Goal: Task Accomplishment & Management: Use online tool/utility

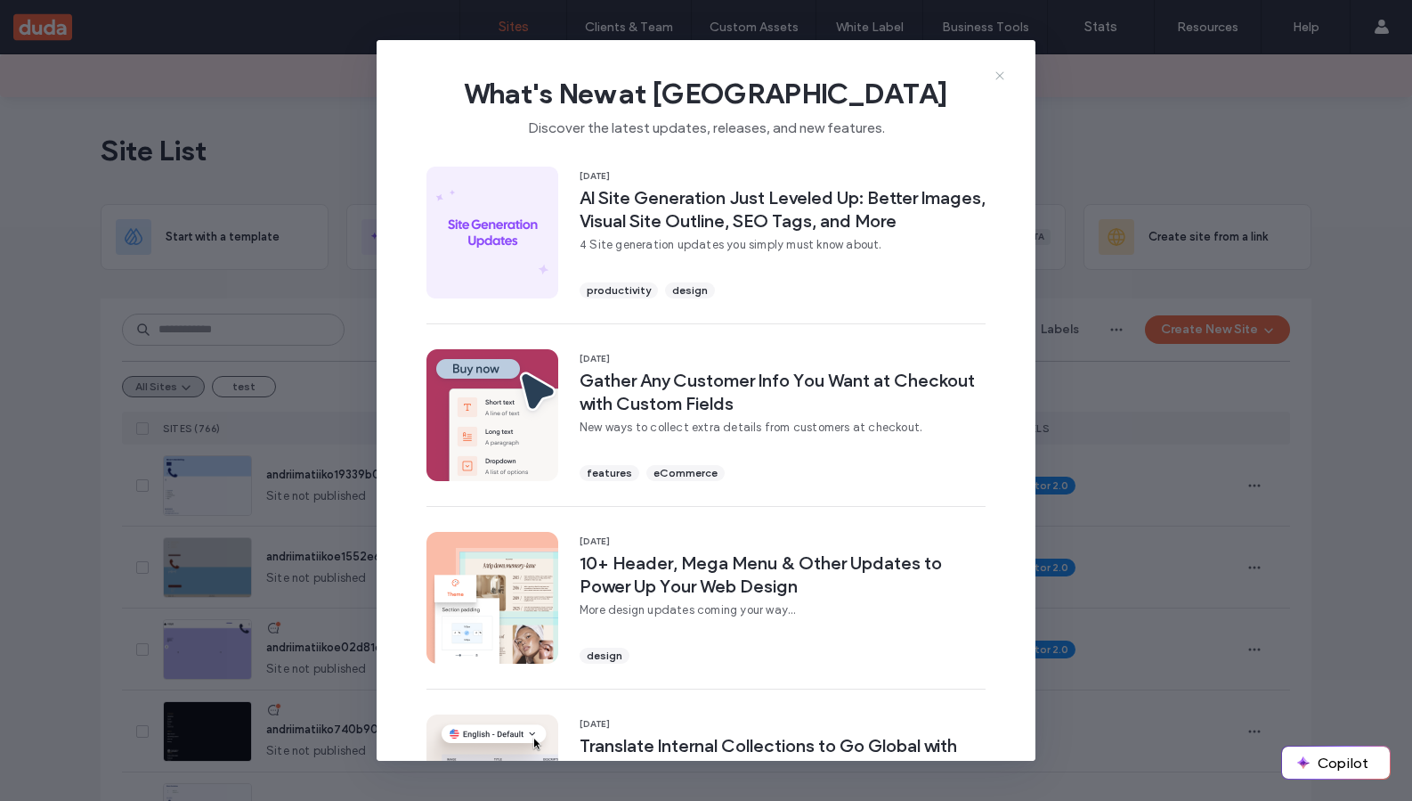
click at [1005, 80] on icon at bounding box center [1000, 76] width 14 height 14
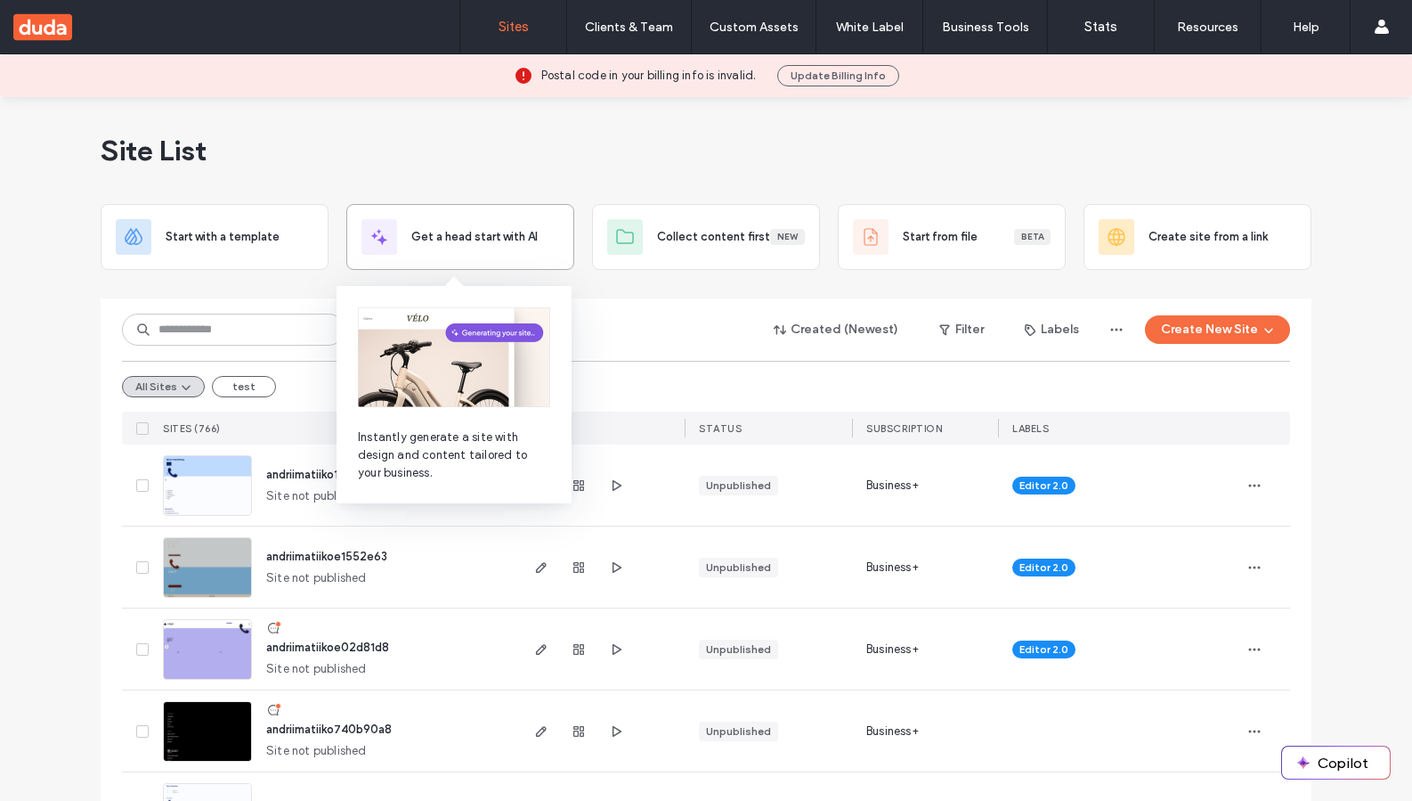
click at [470, 235] on span "Get a head start with AI" at bounding box center [474, 237] width 126 height 18
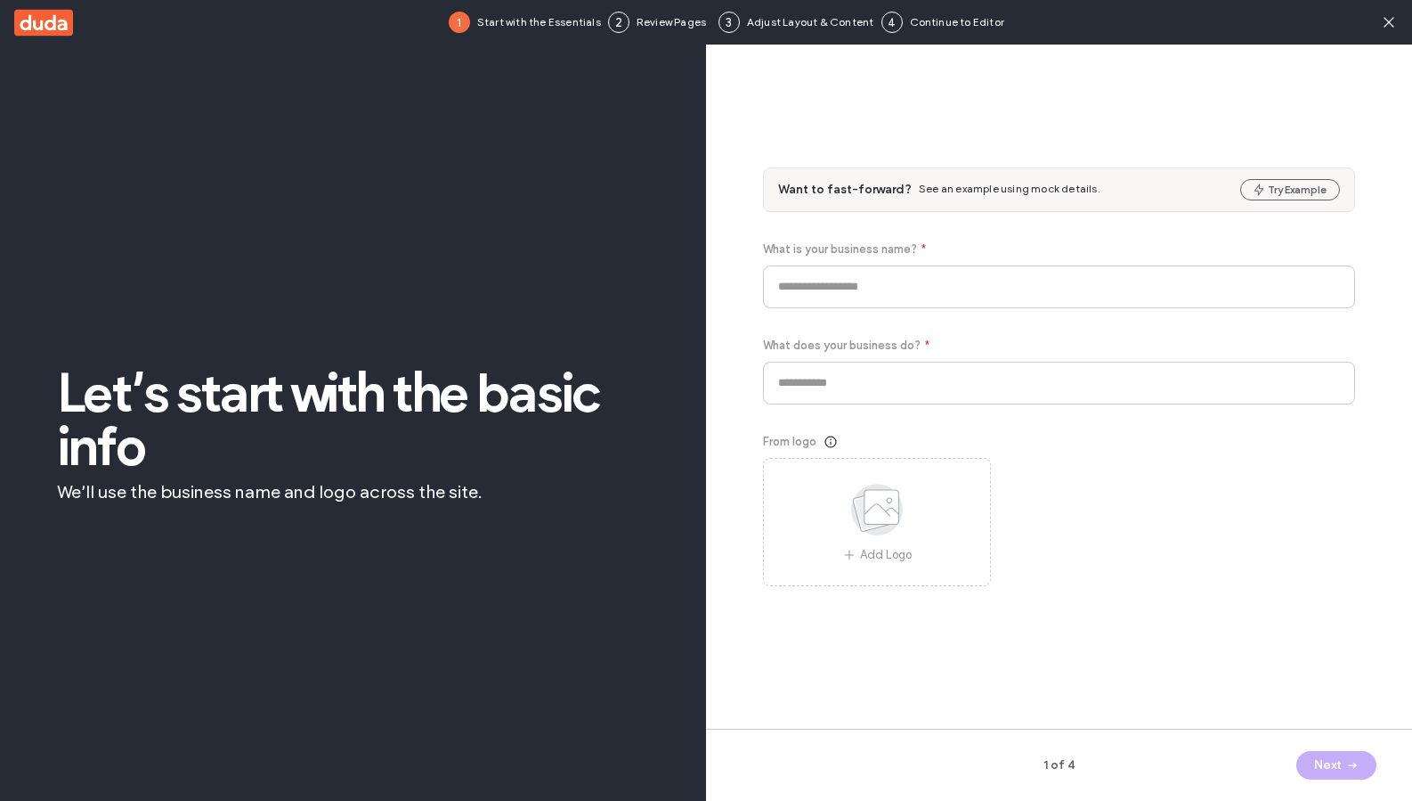
click at [470, 235] on div "Let’s start with the basic info We’ll use the business name and logo across the…" at bounding box center [353, 434] width 592 height 708
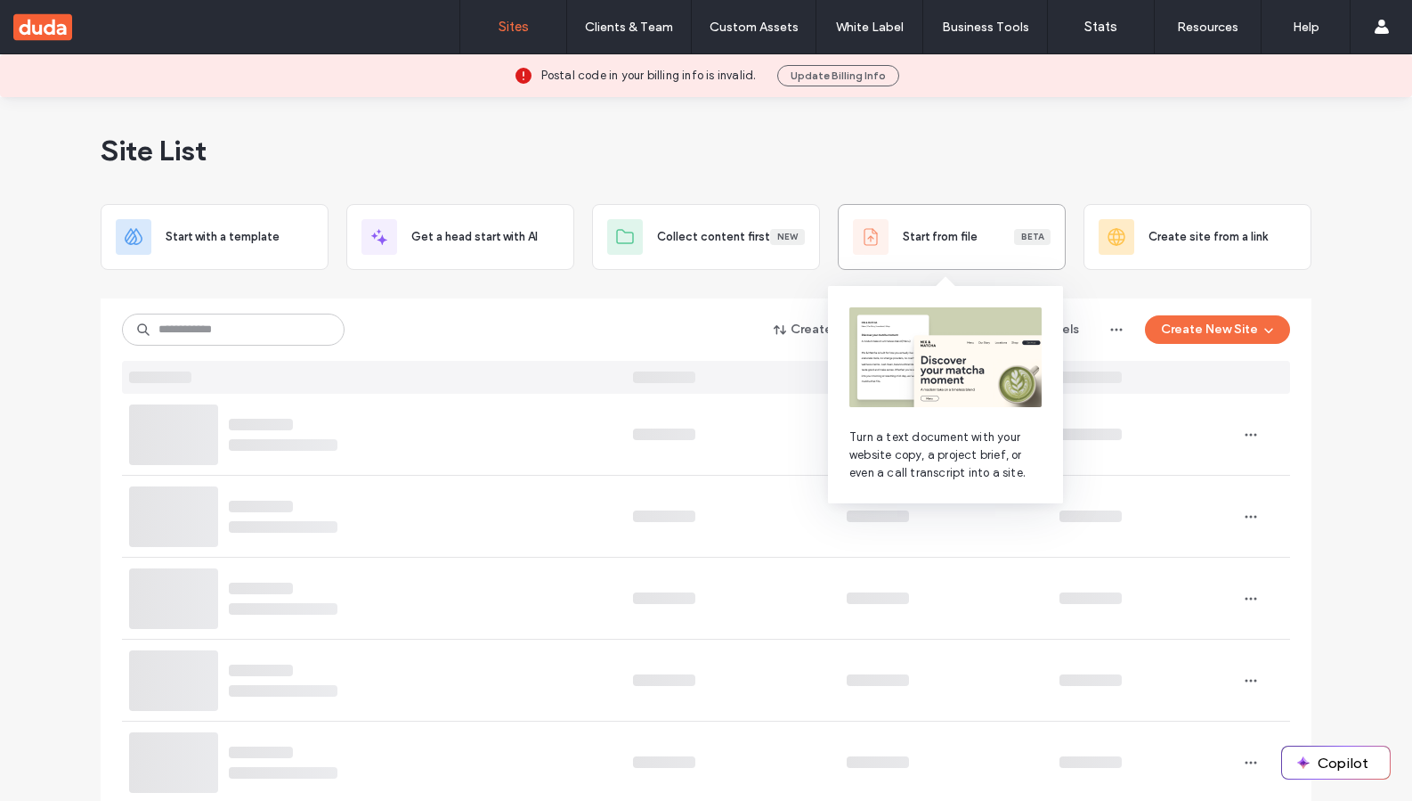
click at [921, 256] on div "Start from file Beta" at bounding box center [952, 237] width 228 height 66
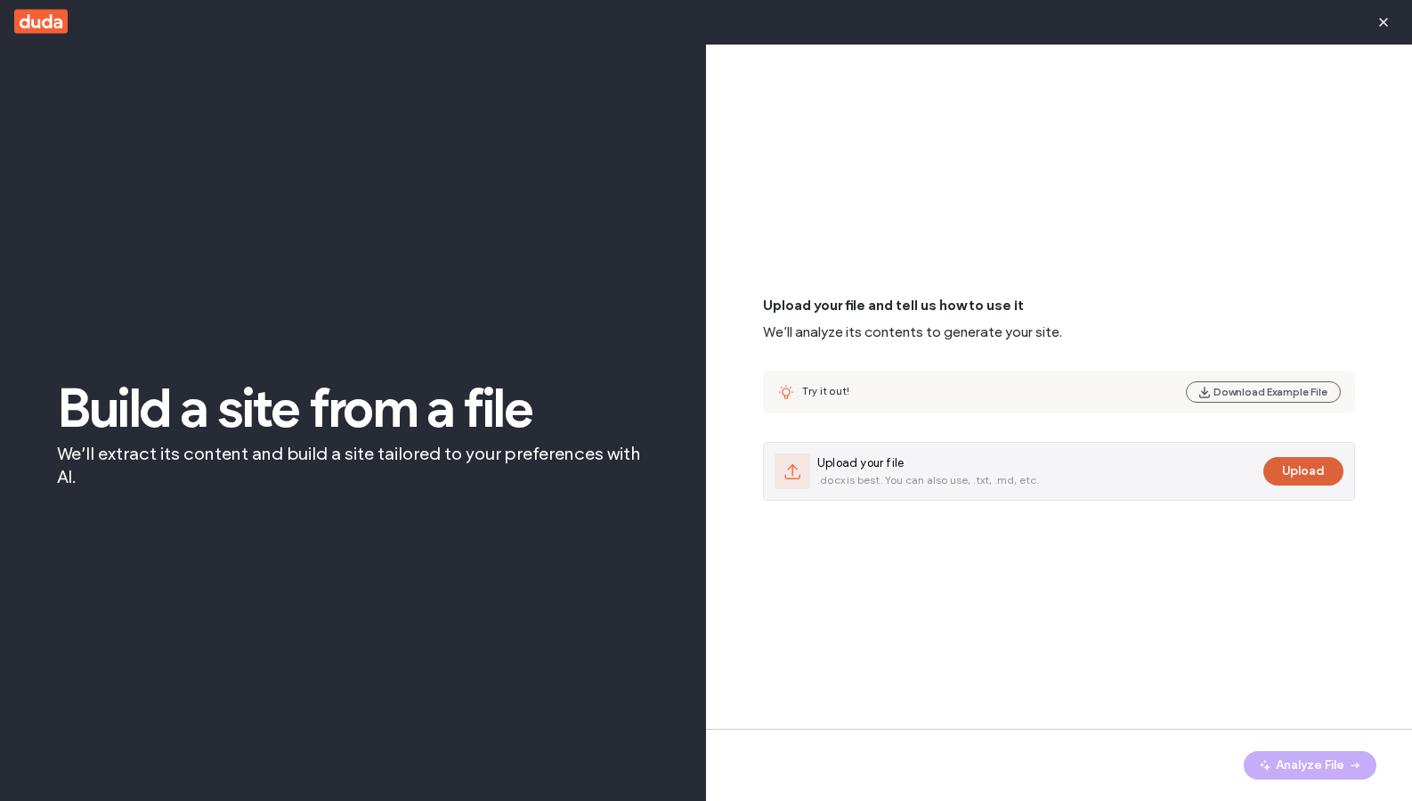
click at [1329, 476] on button "Upload" at bounding box center [1304, 471] width 80 height 28
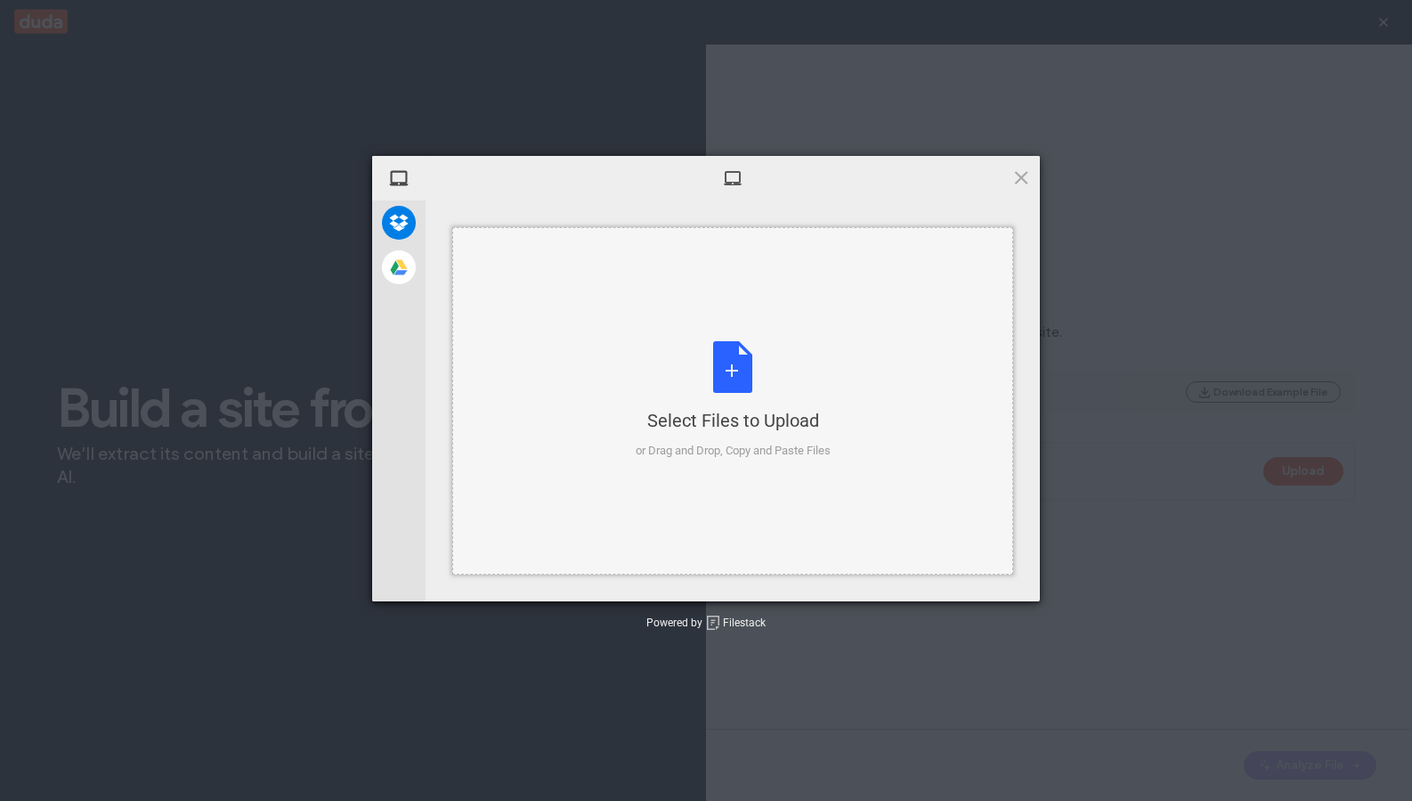
click at [674, 380] on div "Select Files to Upload or Drag and Drop, Copy and Paste Files" at bounding box center [733, 400] width 195 height 118
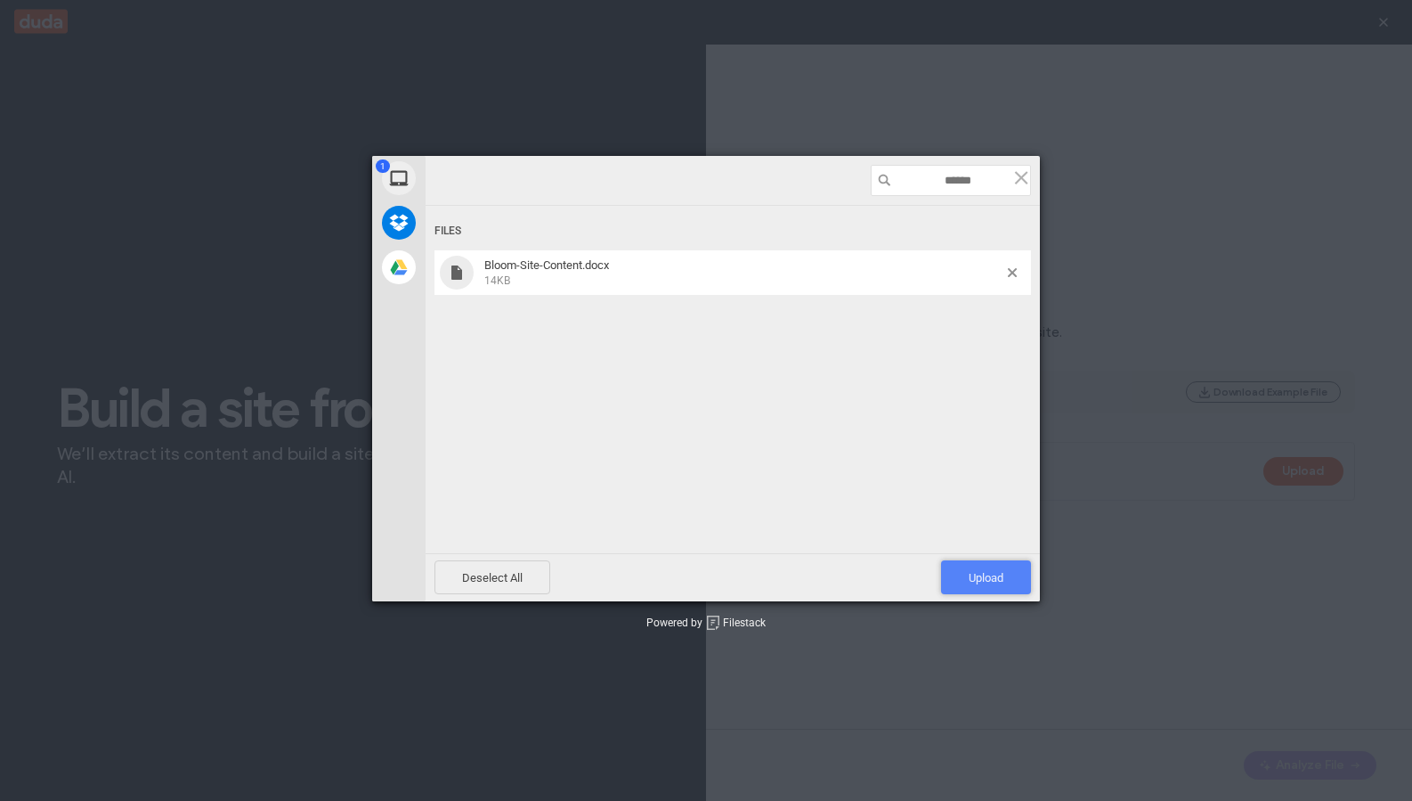
click at [1002, 586] on span "Upload 1" at bounding box center [986, 577] width 90 height 34
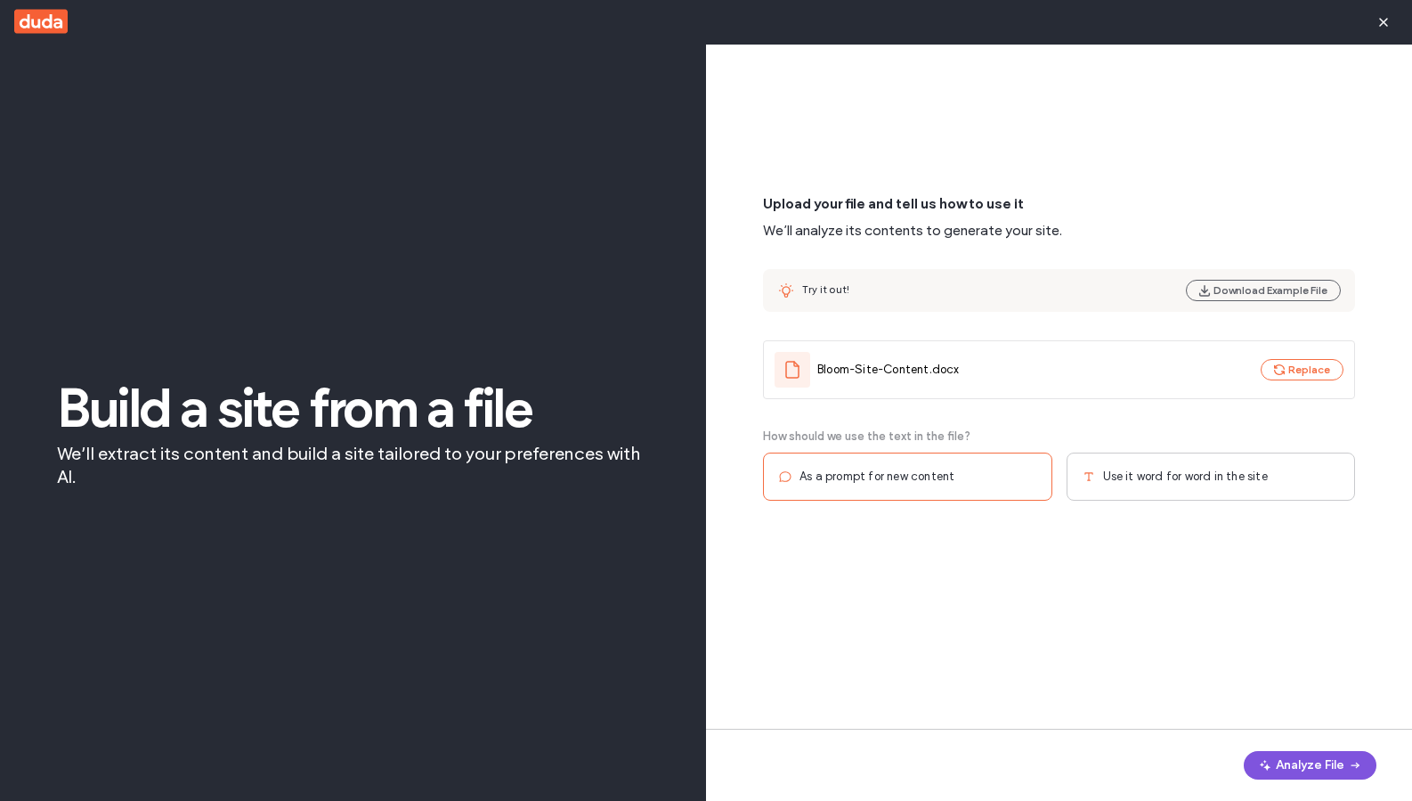
click at [1303, 766] on button "Analyze File" at bounding box center [1310, 765] width 133 height 28
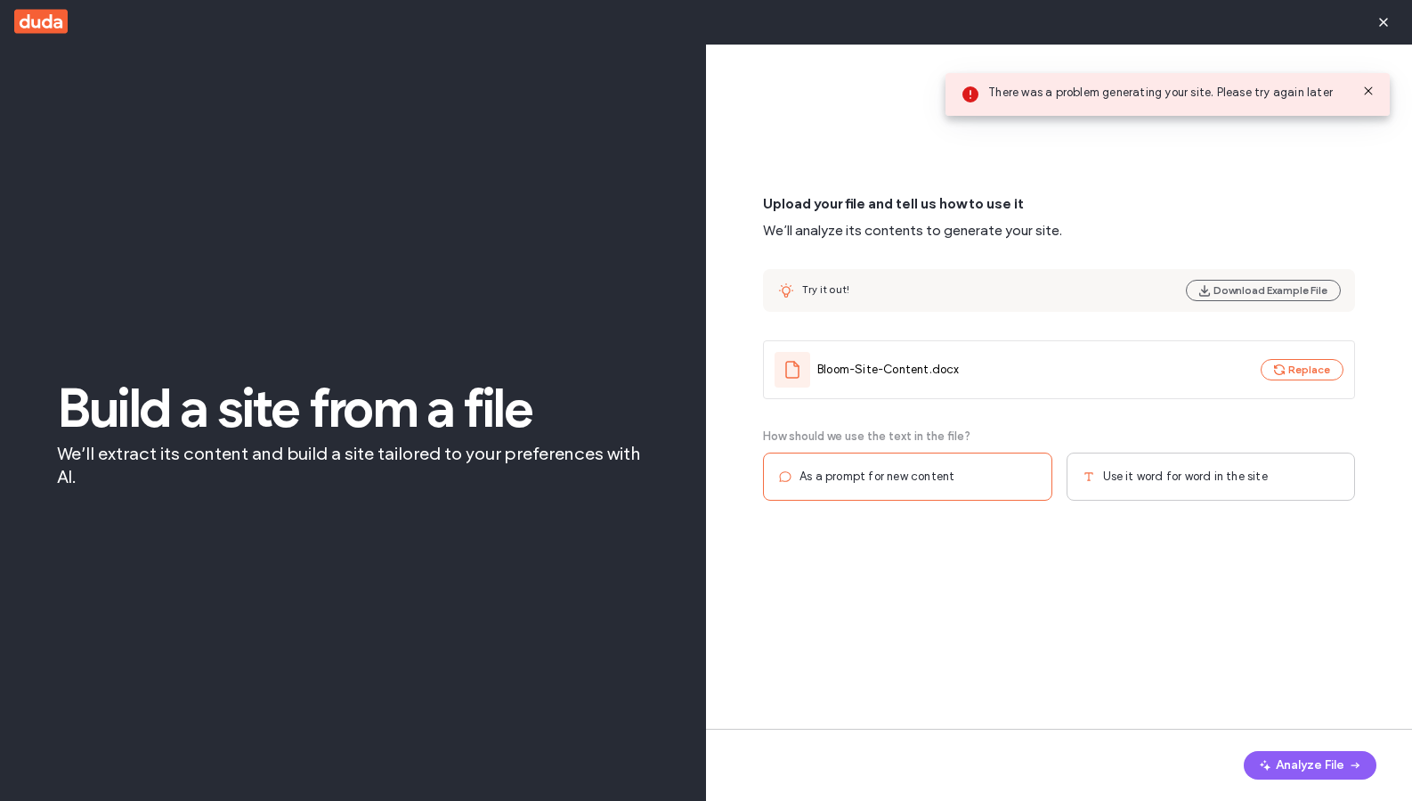
click at [1191, 508] on div "How should we use the text in the file? As a prompt for new content Use it word…" at bounding box center [1059, 514] width 592 height 175
click at [1191, 498] on div "Use it word for word in the site" at bounding box center [1211, 476] width 289 height 48
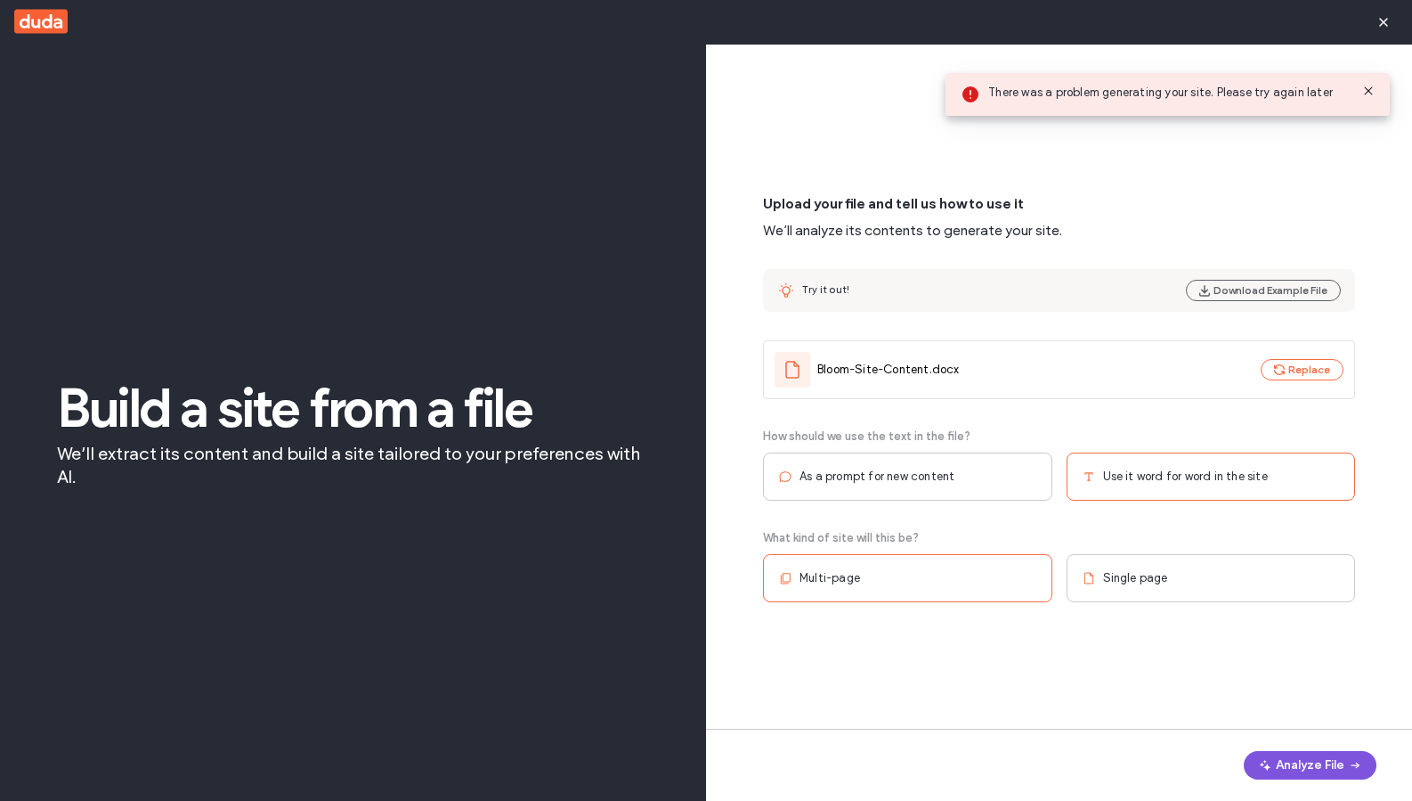
click at [1304, 775] on button "Analyze File" at bounding box center [1310, 765] width 133 height 28
click at [1305, 764] on button "Analyze File" at bounding box center [1310, 765] width 133 height 28
click at [1367, 96] on icon at bounding box center [1369, 91] width 14 height 14
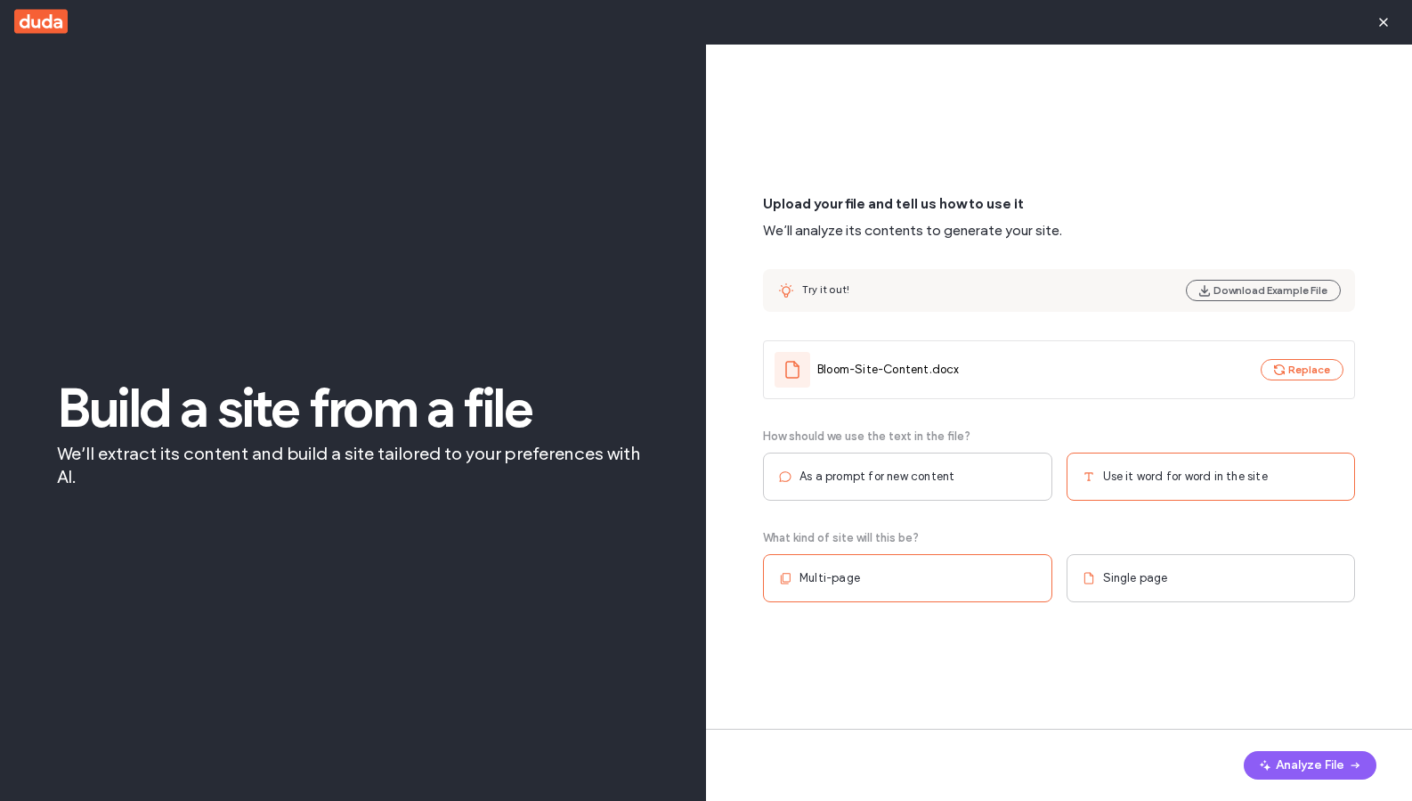
click at [1078, 565] on div "Single page" at bounding box center [1211, 578] width 289 height 48
click at [1313, 774] on button "Analyze File" at bounding box center [1310, 765] width 133 height 28
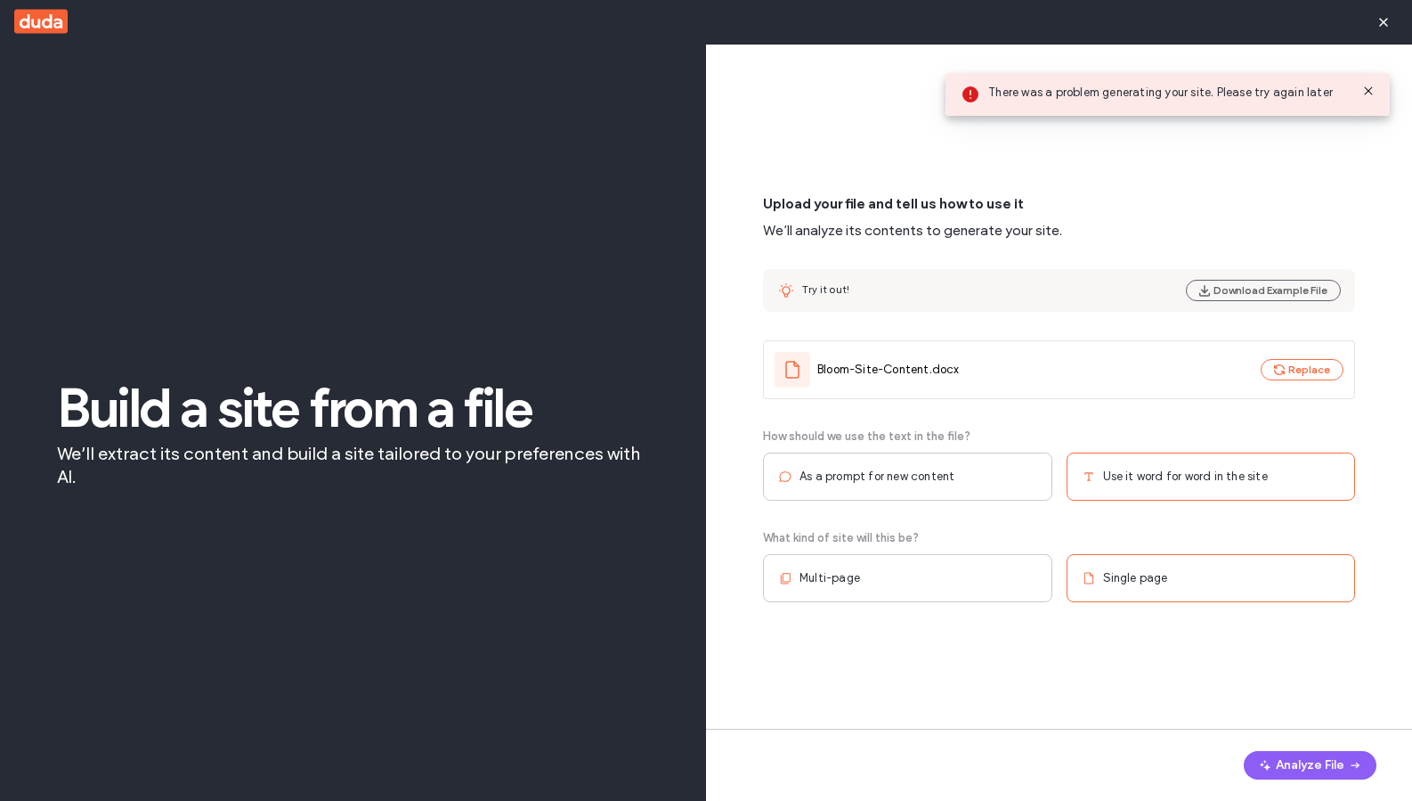
click at [943, 509] on div "How should we use the text in the file? As a prompt for new content Use it word…" at bounding box center [1059, 514] width 592 height 175
click at [951, 481] on span "As a prompt for new content" at bounding box center [877, 477] width 155 height 18
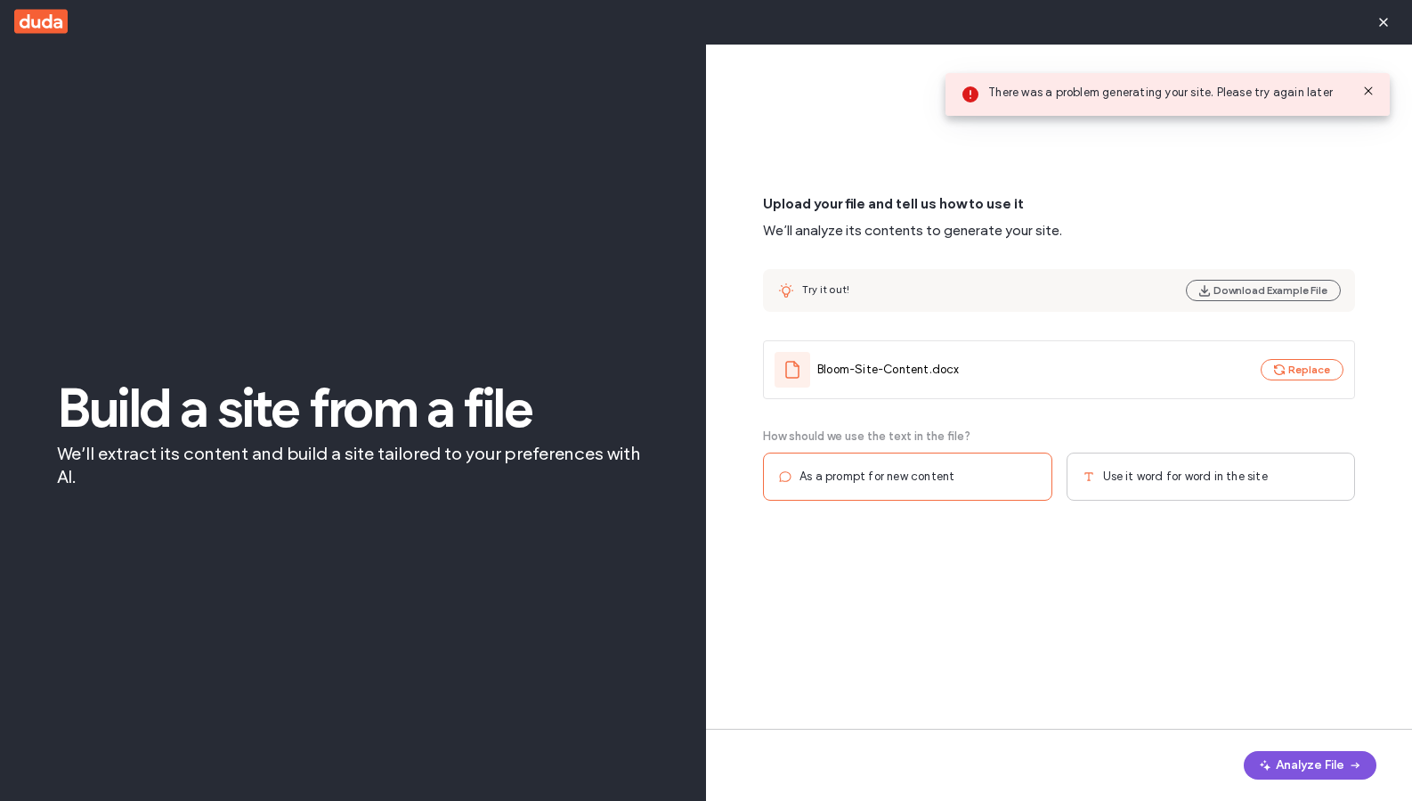
click at [1326, 752] on button "Analyze File" at bounding box center [1310, 765] width 133 height 28
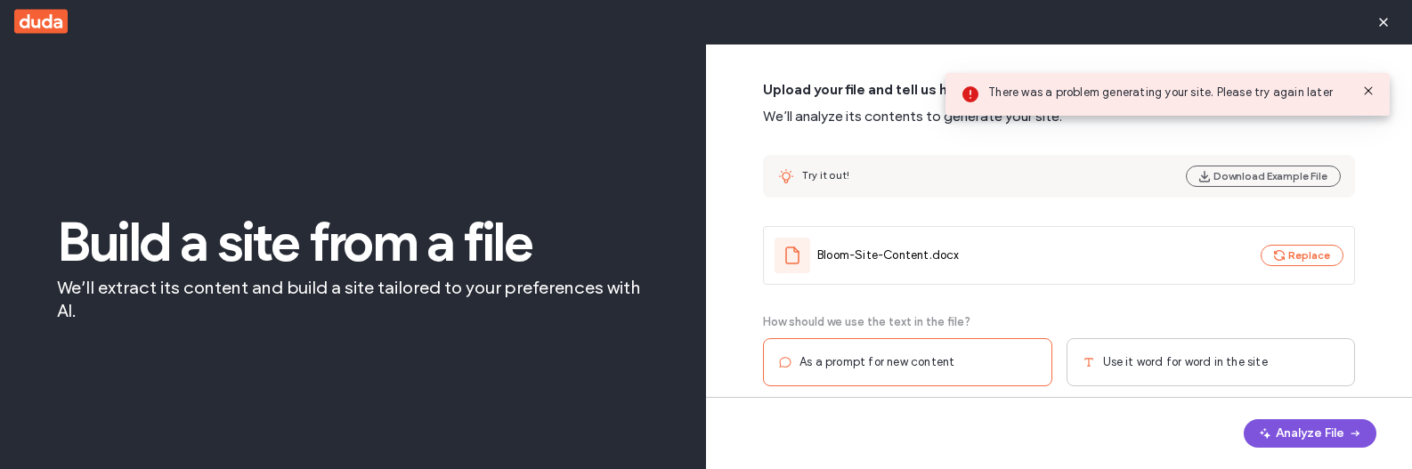
click at [1333, 431] on button "Analyze File" at bounding box center [1310, 433] width 133 height 28
click at [1371, 94] on icon at bounding box center [1369, 91] width 14 height 14
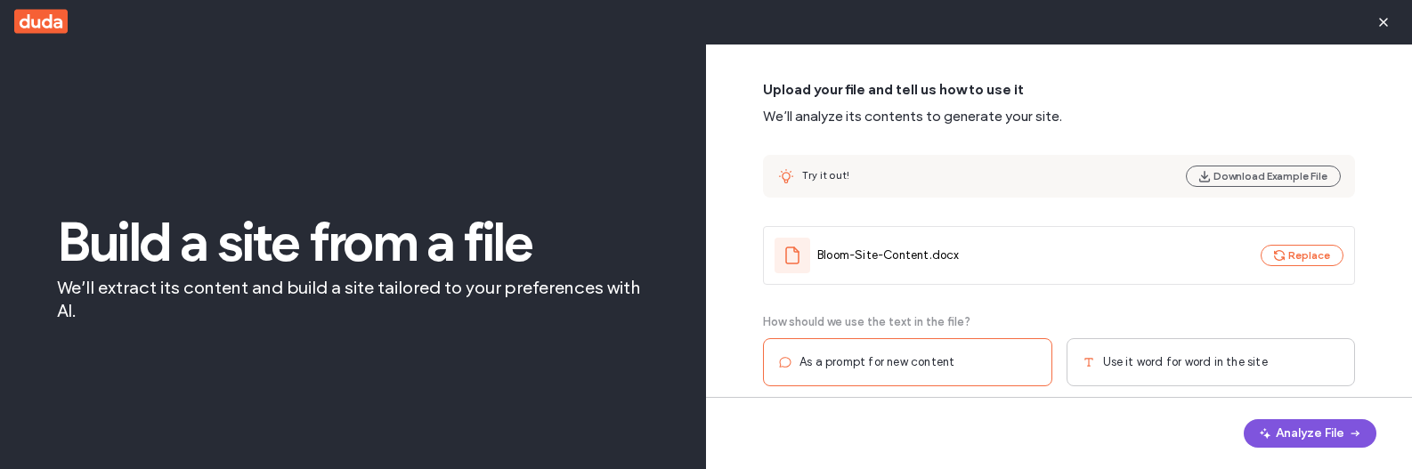
click at [1326, 430] on button "Analyze File" at bounding box center [1310, 433] width 133 height 28
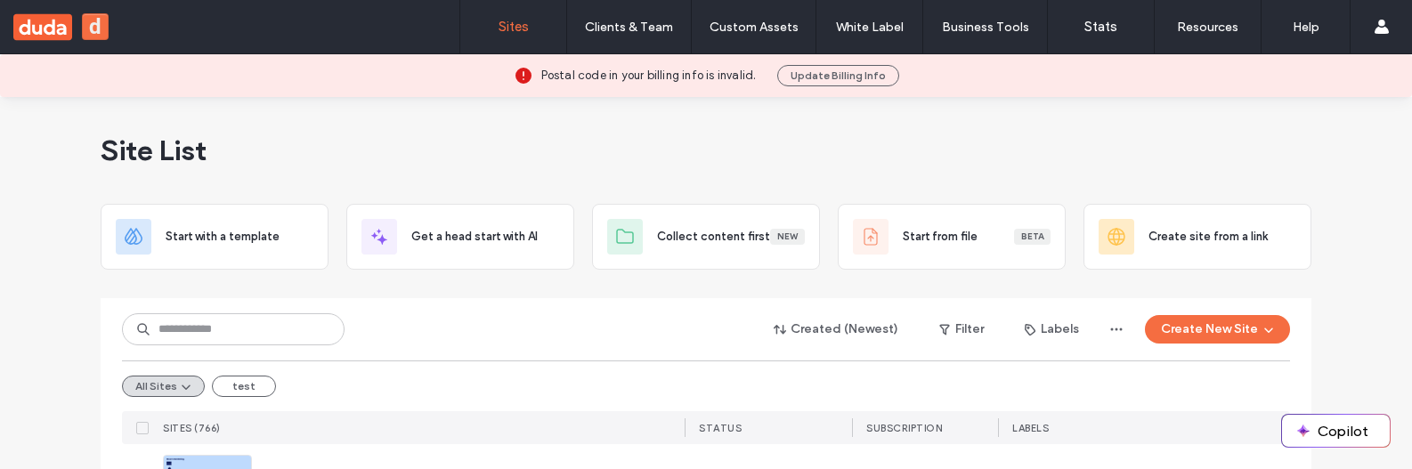
click at [647, 149] on div "Site List" at bounding box center [706, 150] width 1211 height 107
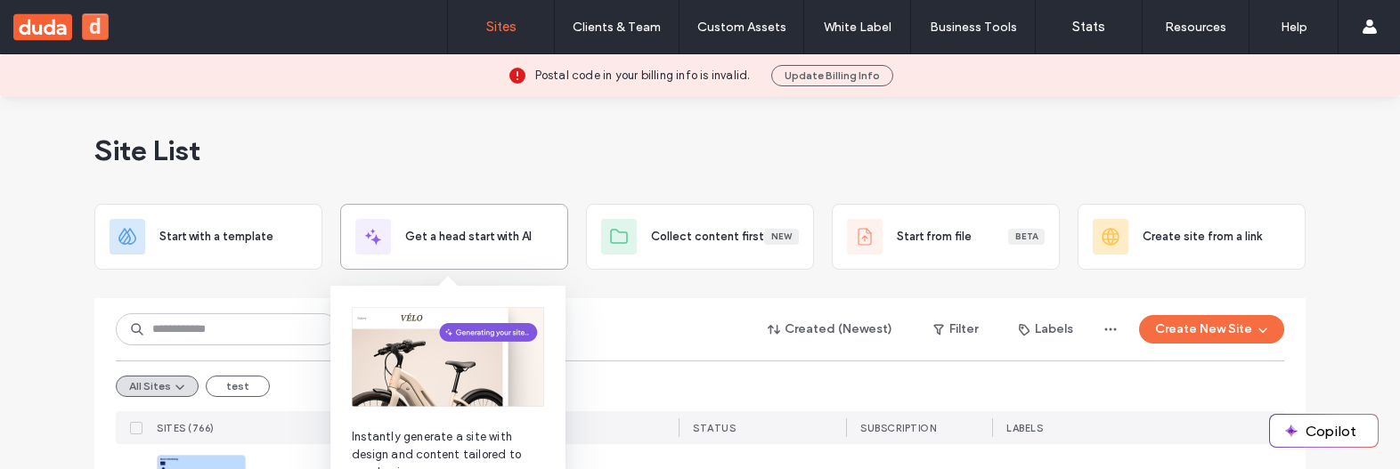
click at [410, 243] on span "Get a head start with AI" at bounding box center [468, 237] width 126 height 18
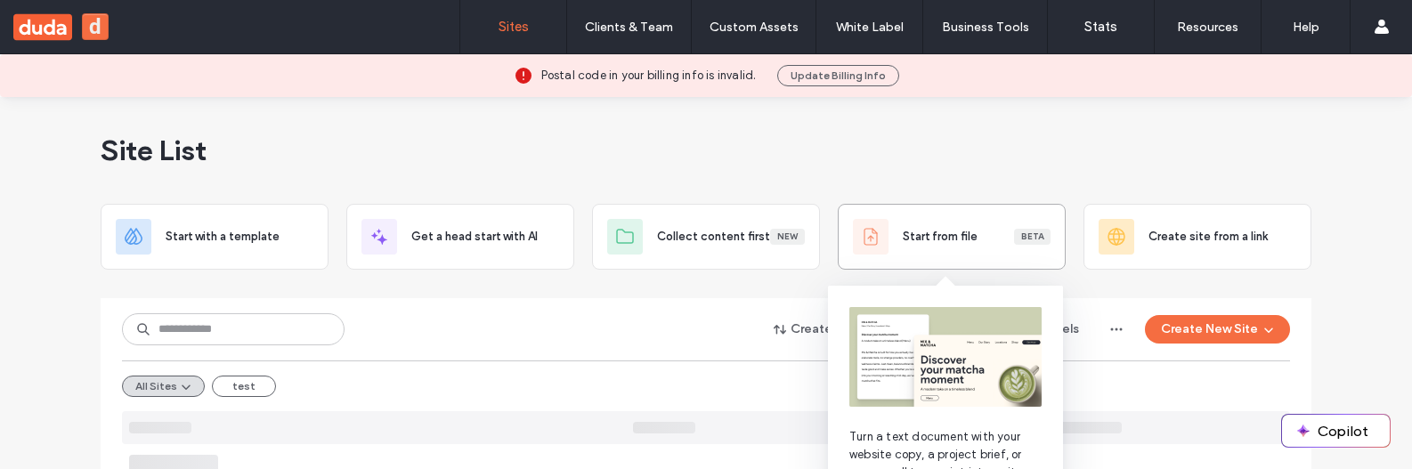
click at [959, 235] on span "Start from file" at bounding box center [940, 237] width 75 height 18
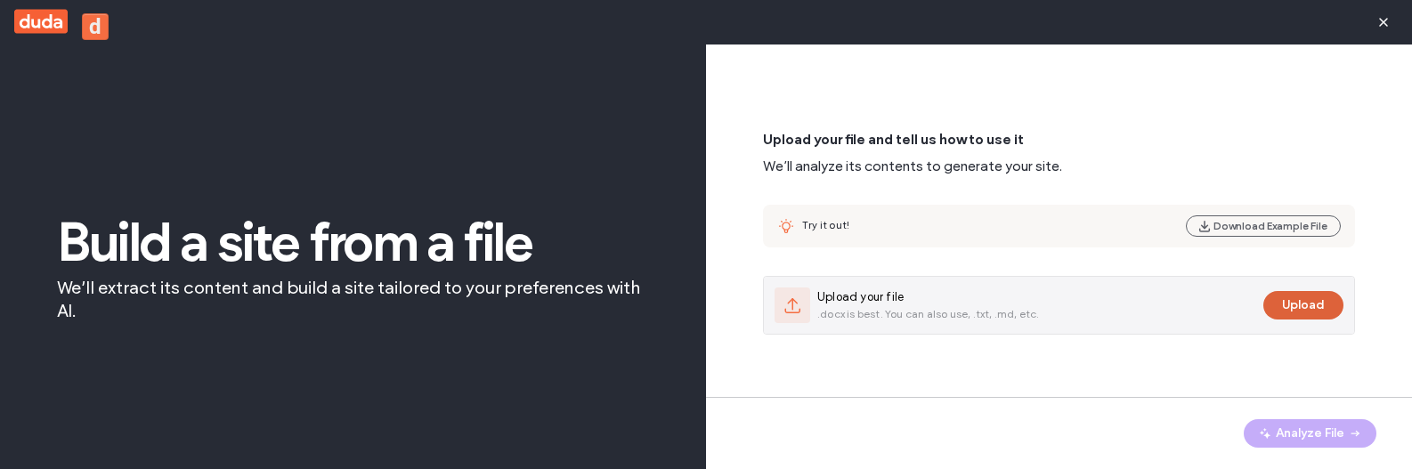
click at [1295, 298] on button "Upload" at bounding box center [1304, 305] width 80 height 28
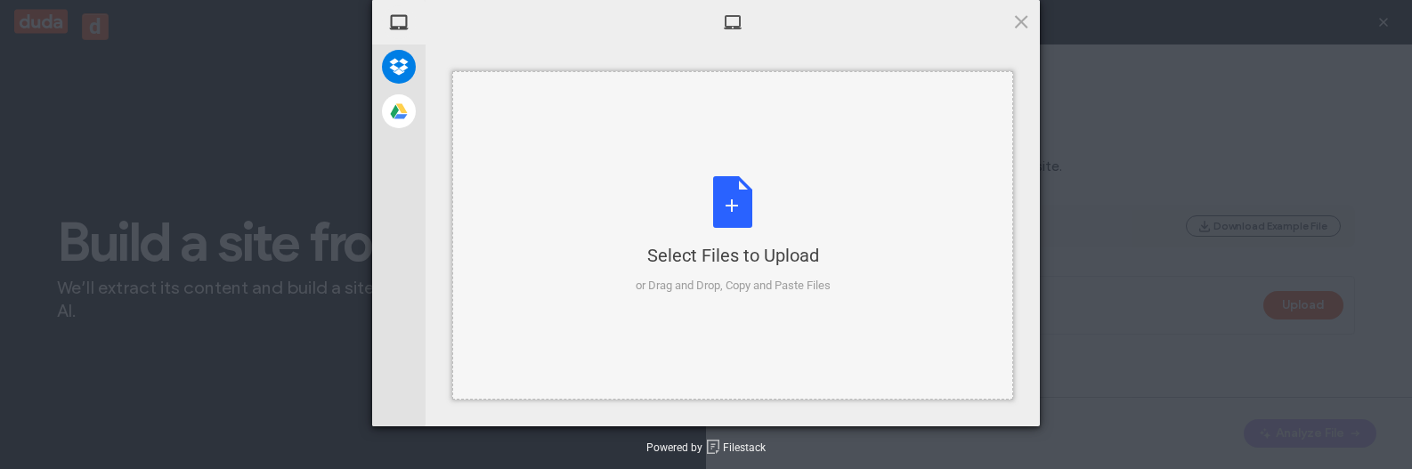
click at [761, 253] on div "Select Files to Upload" at bounding box center [733, 255] width 195 height 25
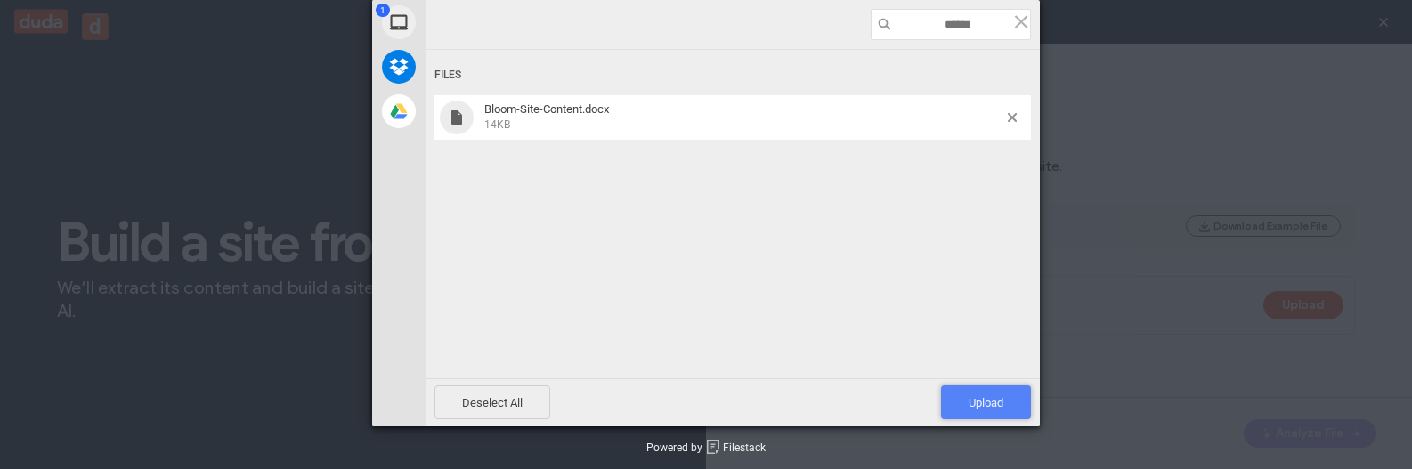
click at [1015, 403] on span "Upload 1" at bounding box center [986, 403] width 90 height 34
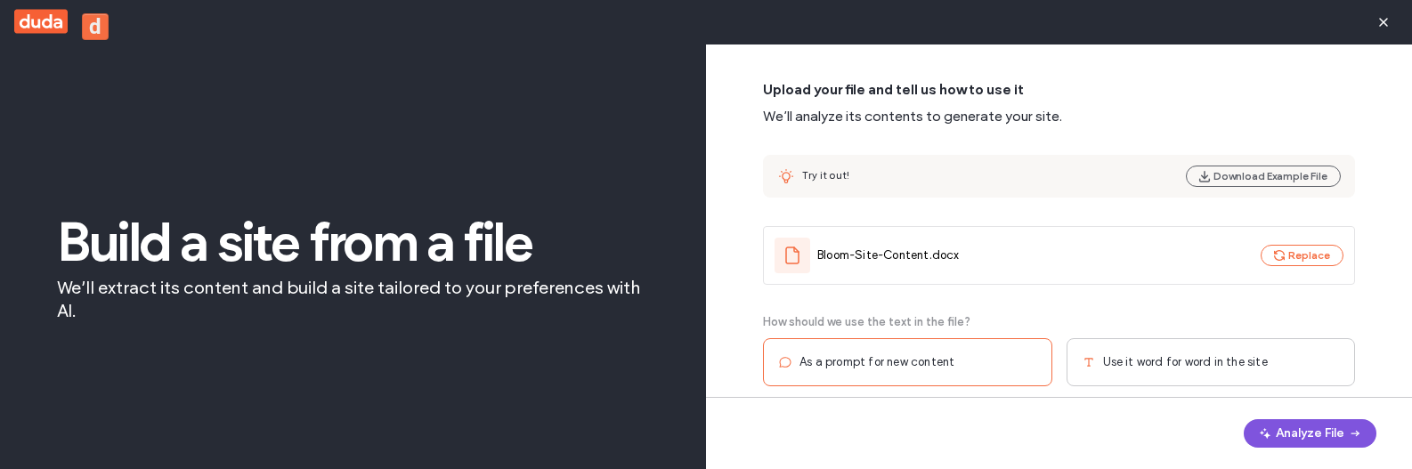
click at [1320, 425] on button "Analyze File" at bounding box center [1310, 433] width 133 height 28
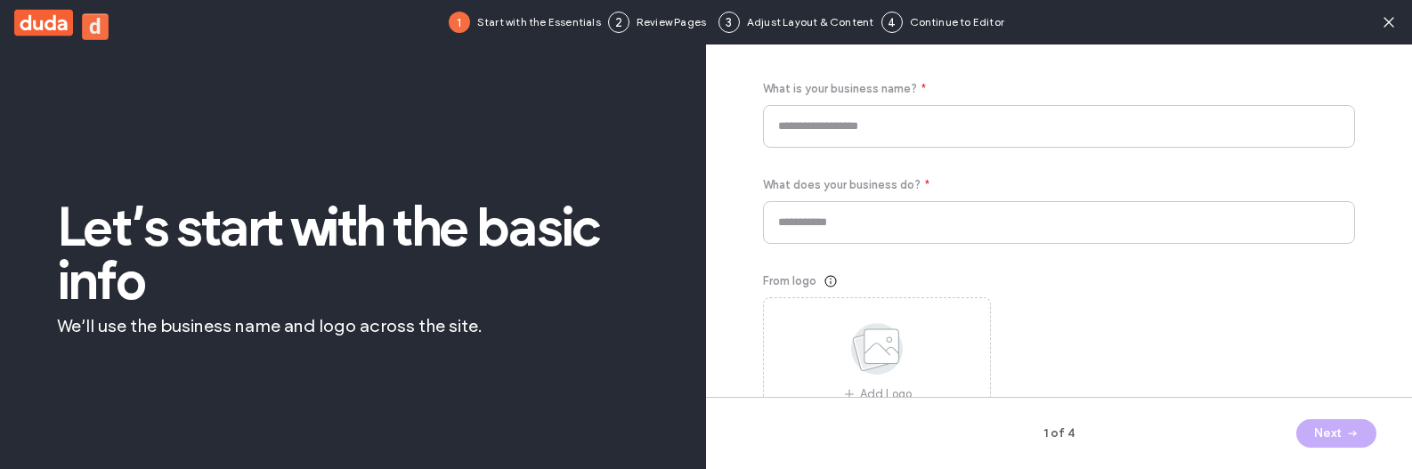
type input "*****"
type input "**********"
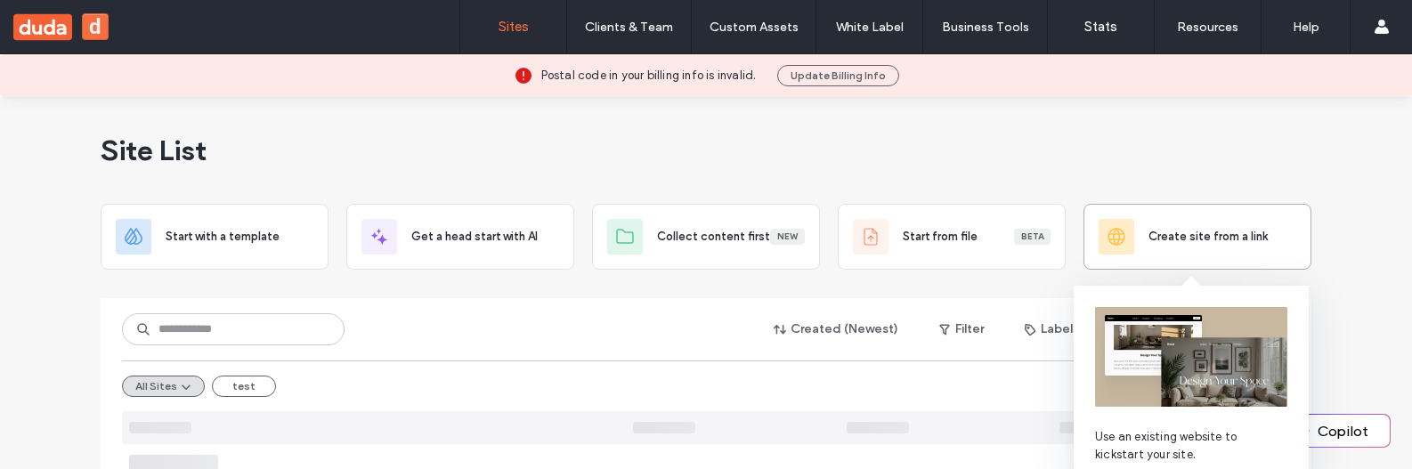
click at [1152, 248] on div "Create site from a link" at bounding box center [1198, 237] width 198 height 36
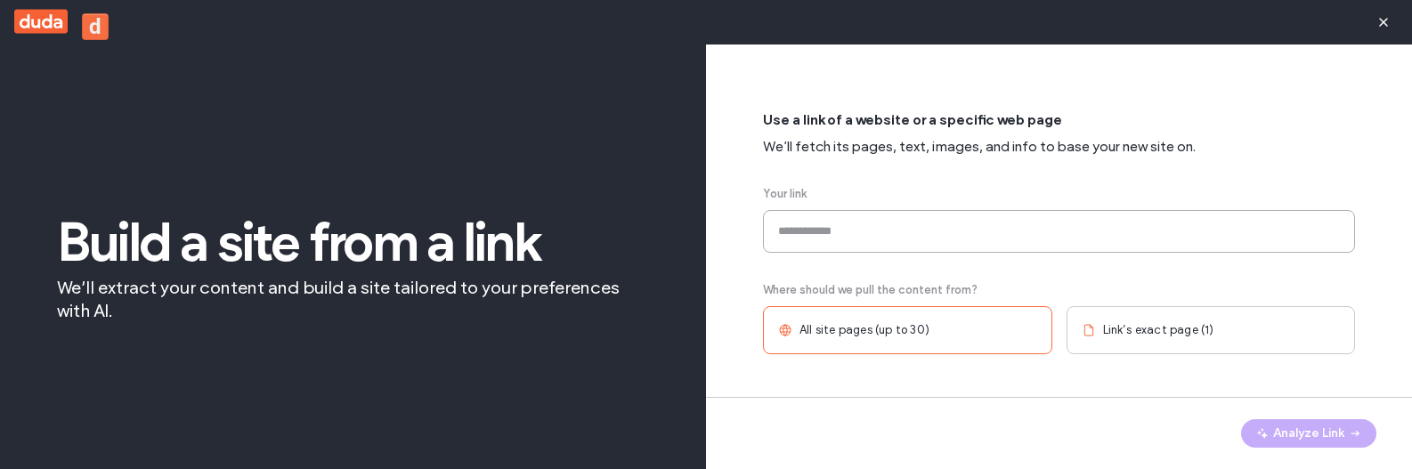
click at [866, 225] on input at bounding box center [1059, 231] width 592 height 43
paste input "**********"
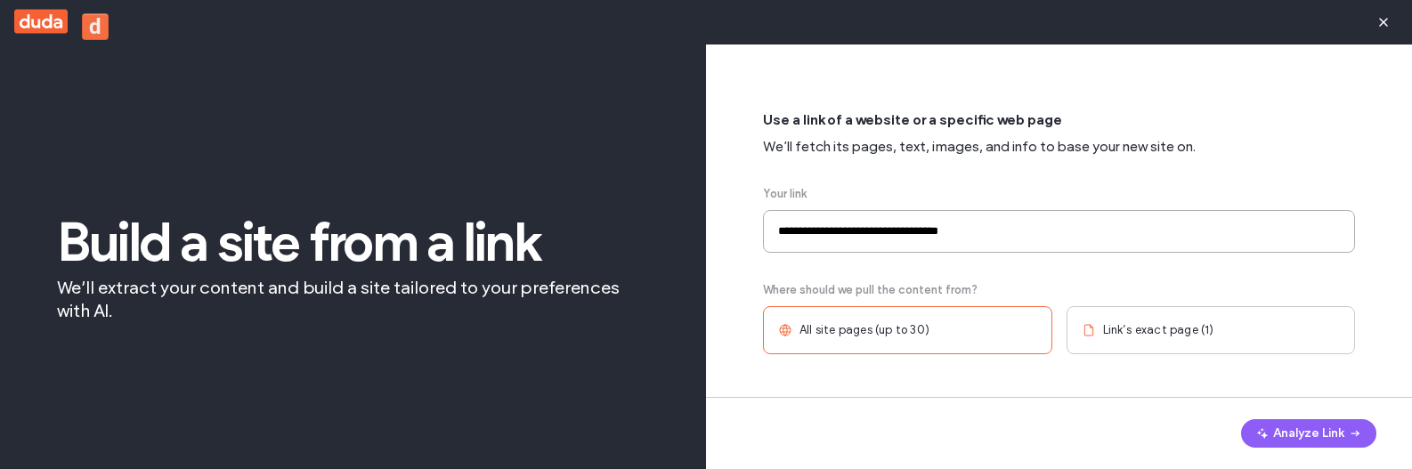
type input "**********"
click at [1207, 329] on span "Link’s exact page (1)" at bounding box center [1158, 330] width 111 height 18
click at [1287, 437] on button "Analyze Link" at bounding box center [1308, 433] width 135 height 28
